Goal: Transaction & Acquisition: Book appointment/travel/reservation

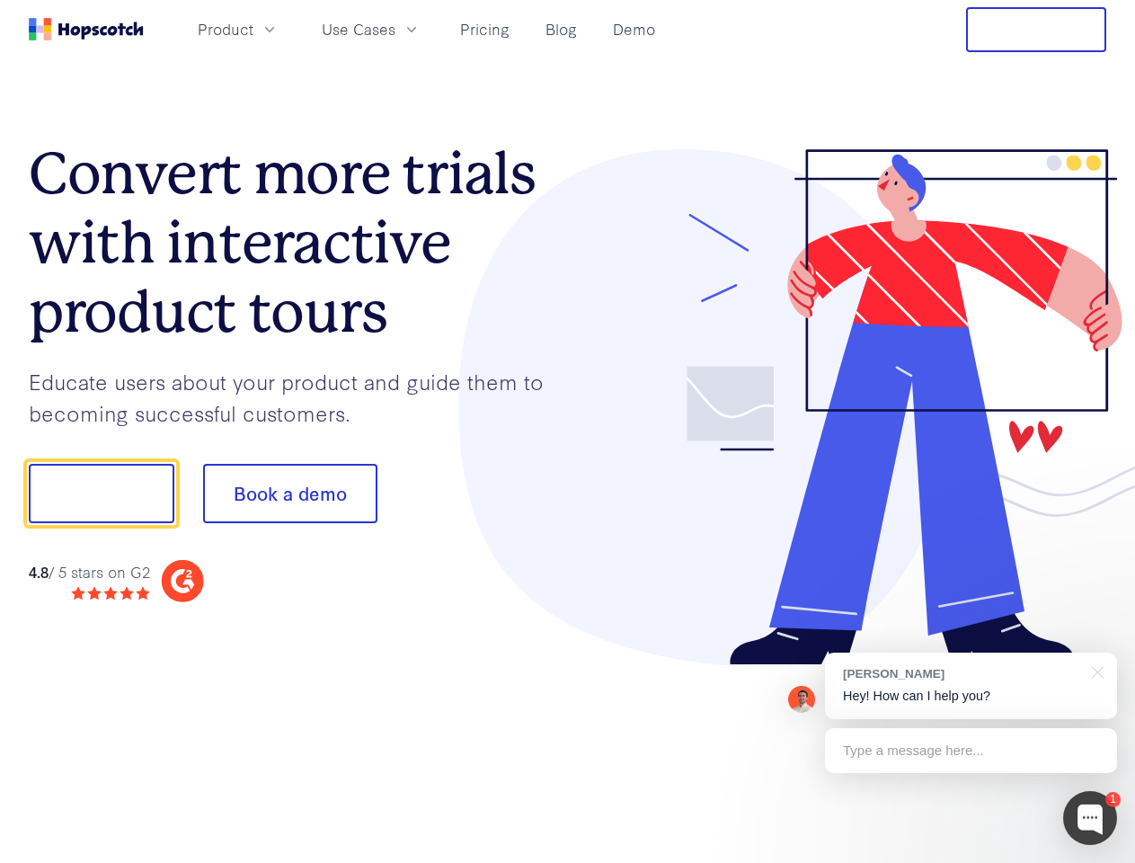
click at [568, 431] on div at bounding box center [837, 407] width 539 height 517
click at [253, 29] on span "Product" at bounding box center [226, 29] width 56 height 22
click at [395, 29] on span "Use Cases" at bounding box center [359, 29] width 74 height 22
click at [1036, 30] on button "Free Trial" at bounding box center [1036, 29] width 140 height 45
click at [101, 493] on button "Show me!" at bounding box center [102, 493] width 146 height 59
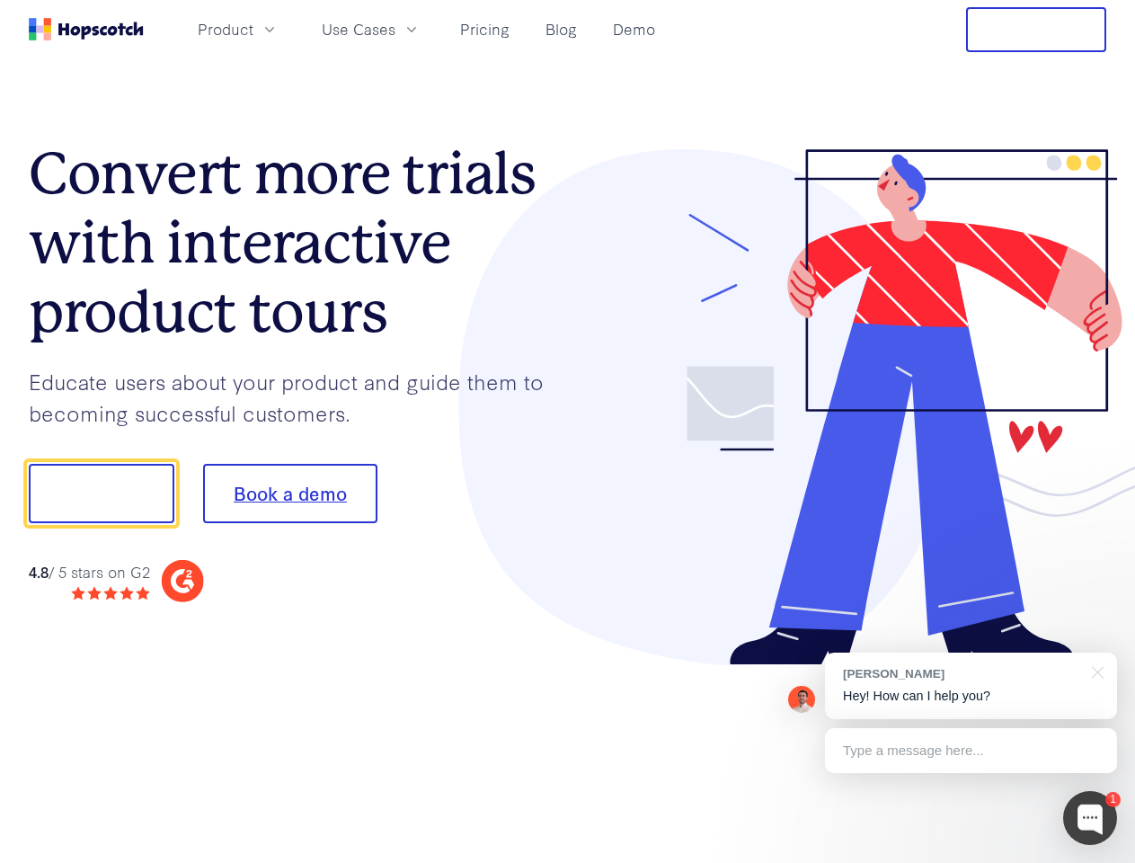
click at [289, 493] on button "Book a demo" at bounding box center [290, 493] width 174 height 59
click at [1090, 818] on div at bounding box center [1090, 818] width 54 height 54
click at [970, 686] on div "[PERSON_NAME] Hey! How can I help you?" at bounding box center [971, 685] width 292 height 66
click at [1095, 670] on div at bounding box center [948, 611] width 337 height 359
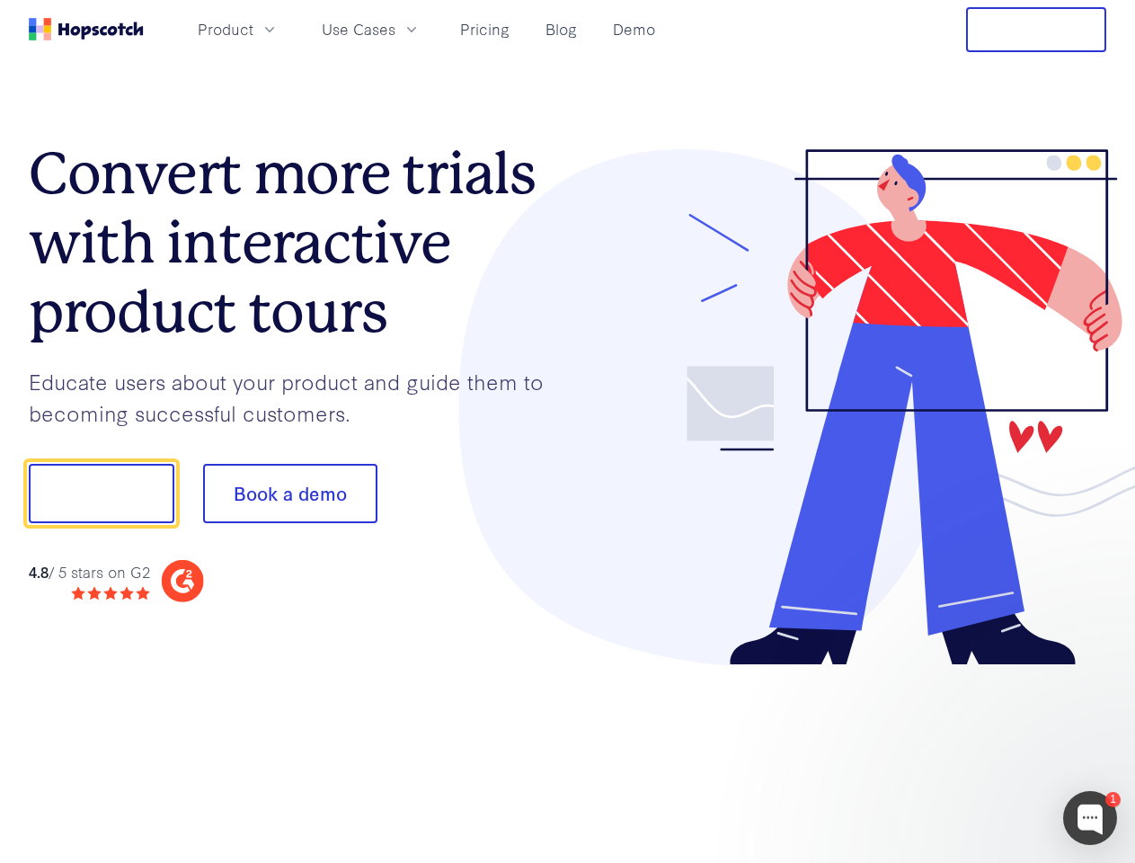
click at [970, 750] on div at bounding box center [948, 611] width 337 height 359
